Goal: Find specific page/section: Find specific page/section

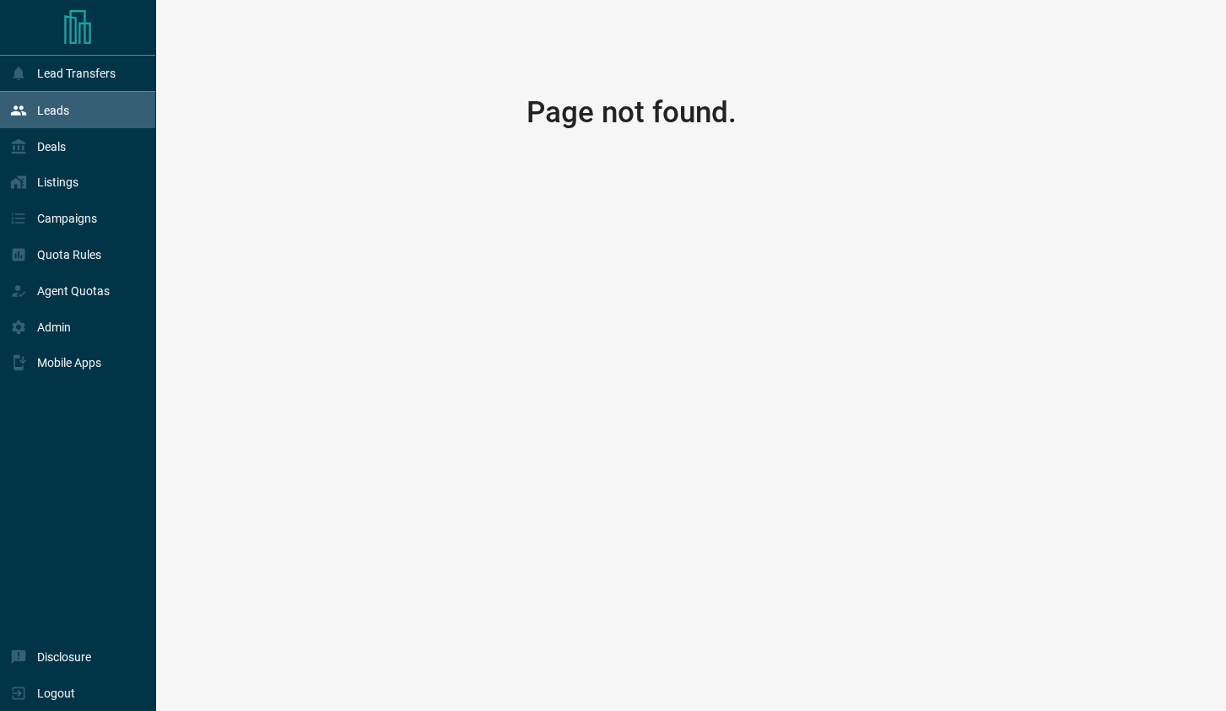
click at [87, 112] on div "Leads" at bounding box center [78, 110] width 156 height 36
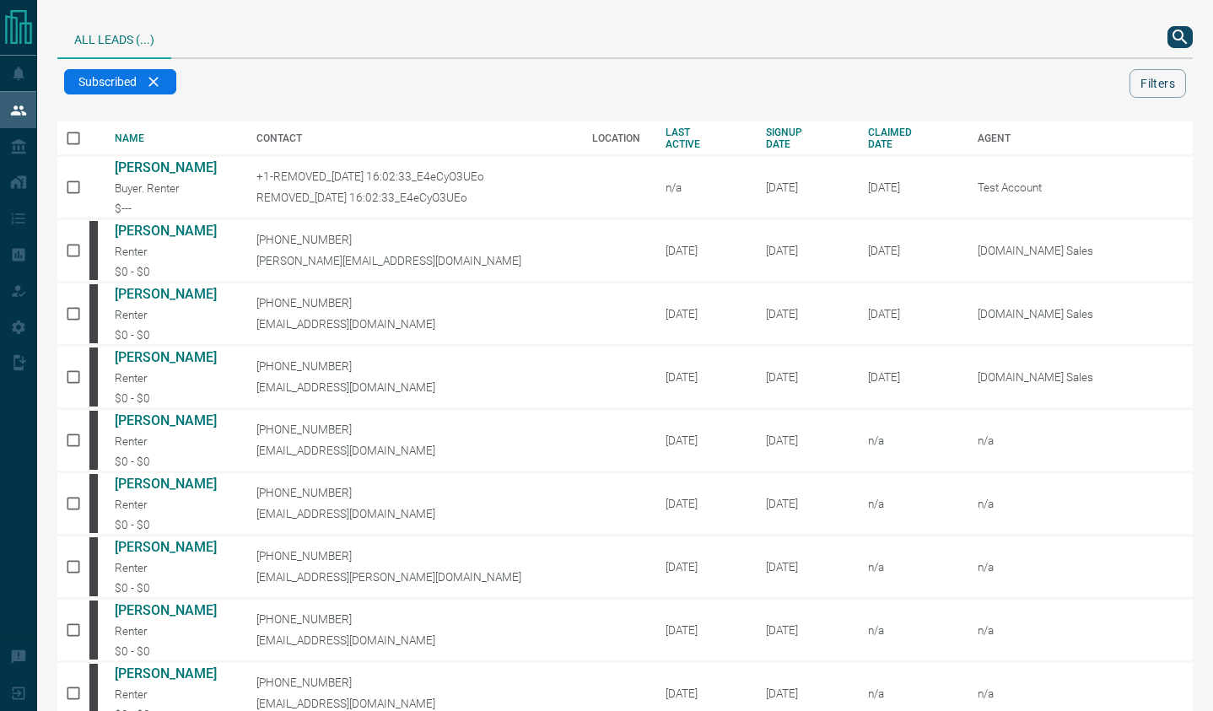
click at [1175, 30] on icon "search button" at bounding box center [1180, 37] width 20 height 20
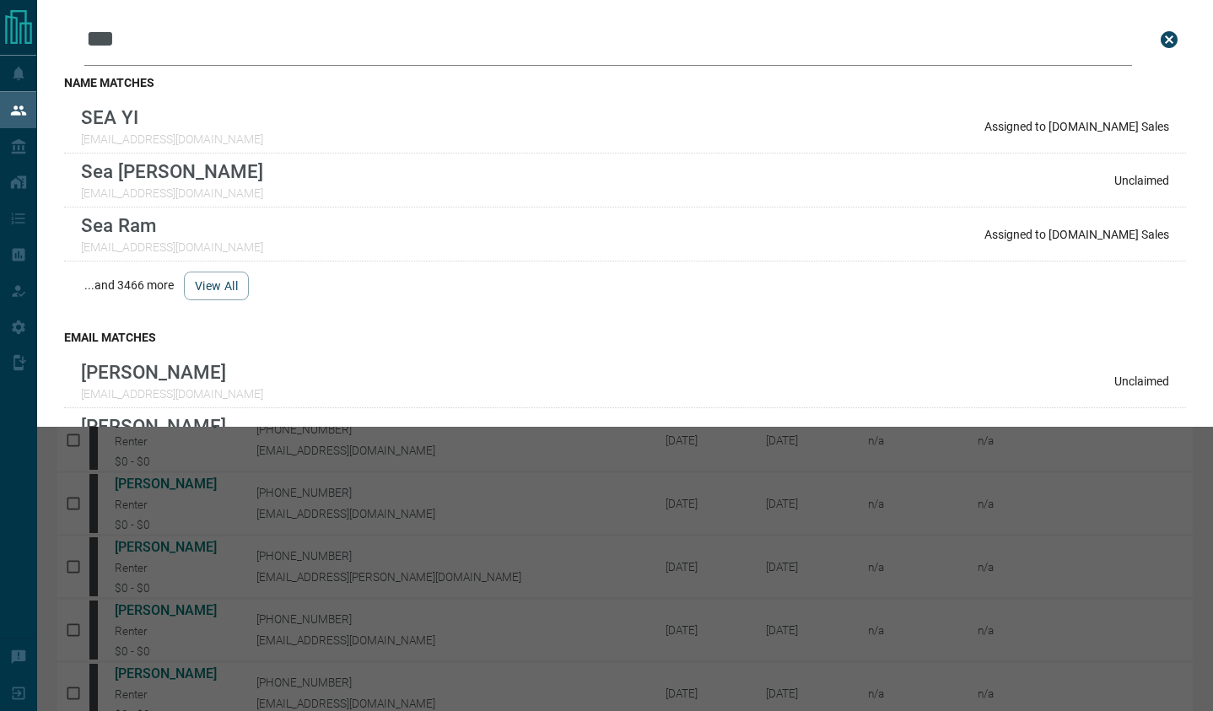
type input "**********"
